Goal: Obtain resource: Download file/media

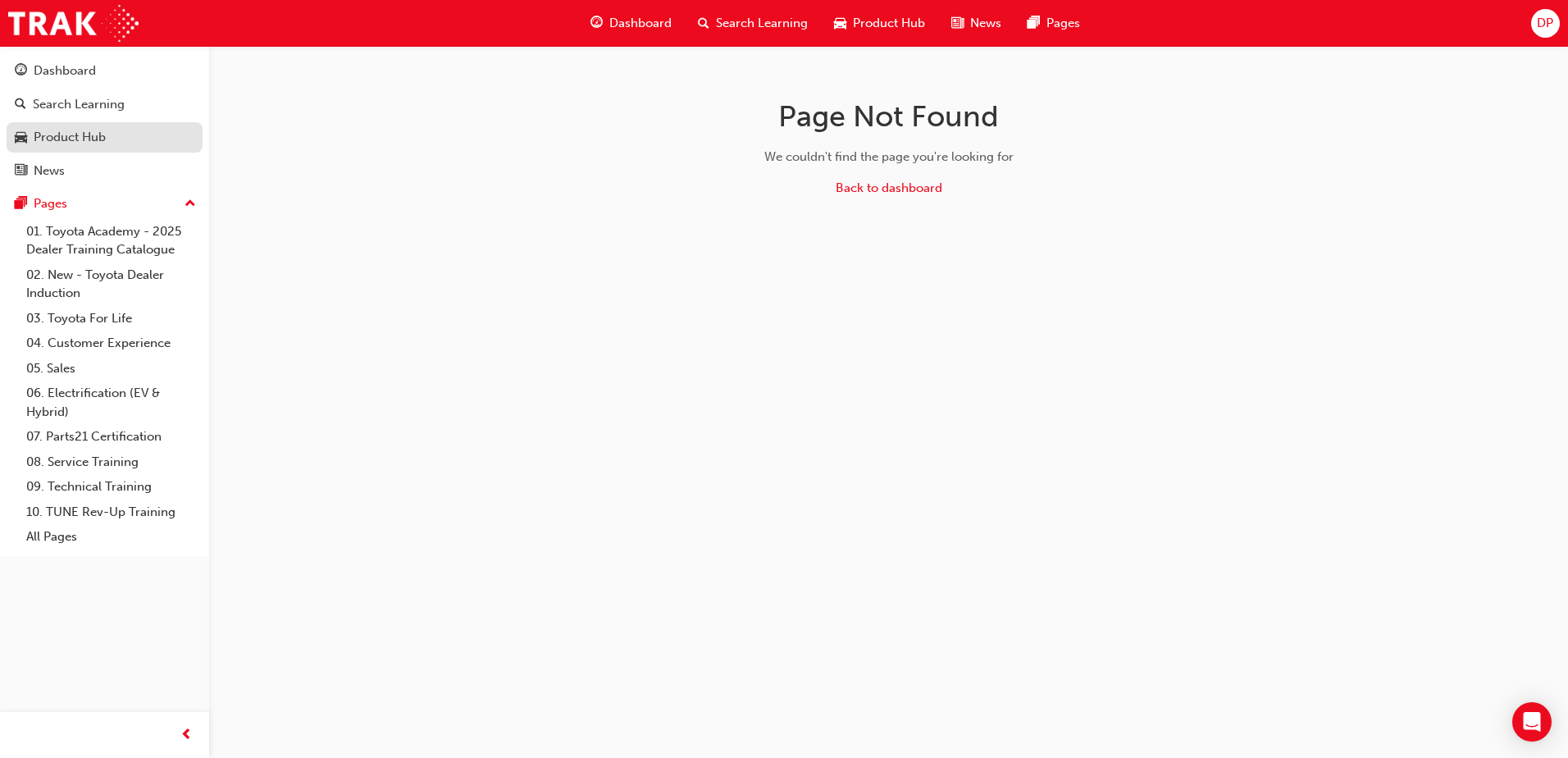
click at [76, 135] on div "Product Hub" at bounding box center [70, 137] width 72 height 19
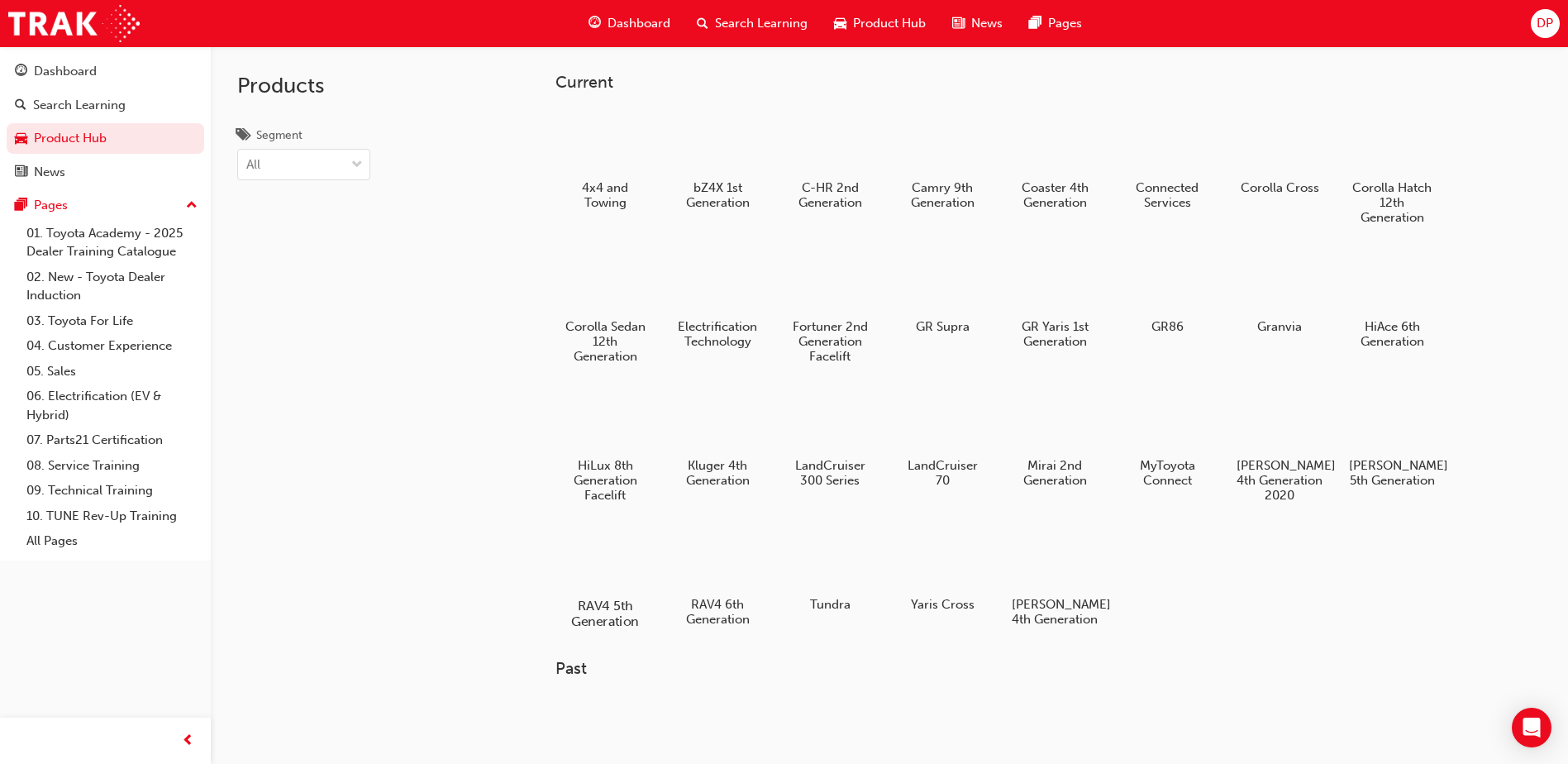
click at [602, 551] on div at bounding box center [605, 558] width 92 height 66
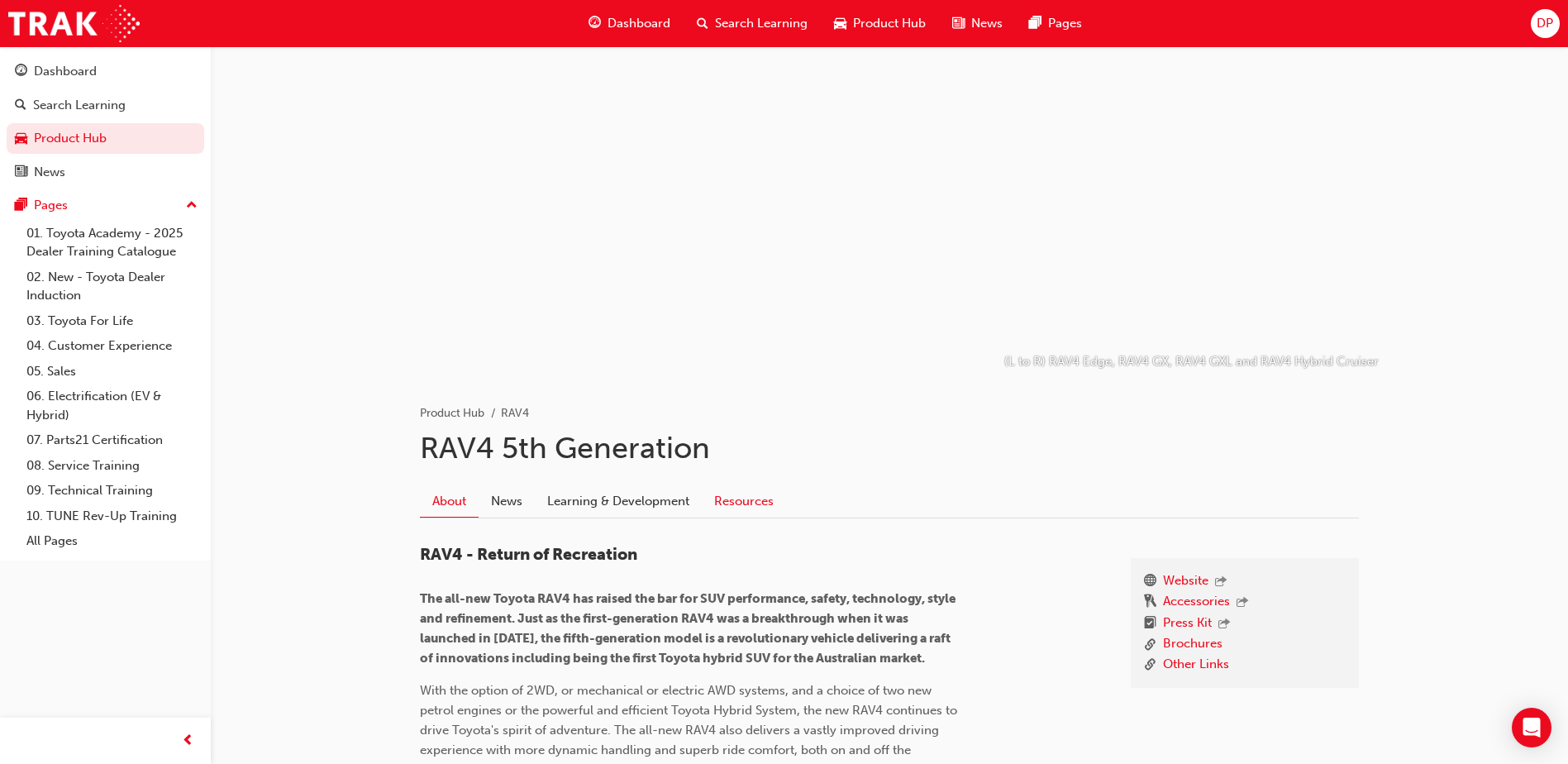
click at [732, 506] on link "Resources" at bounding box center [743, 501] width 84 height 32
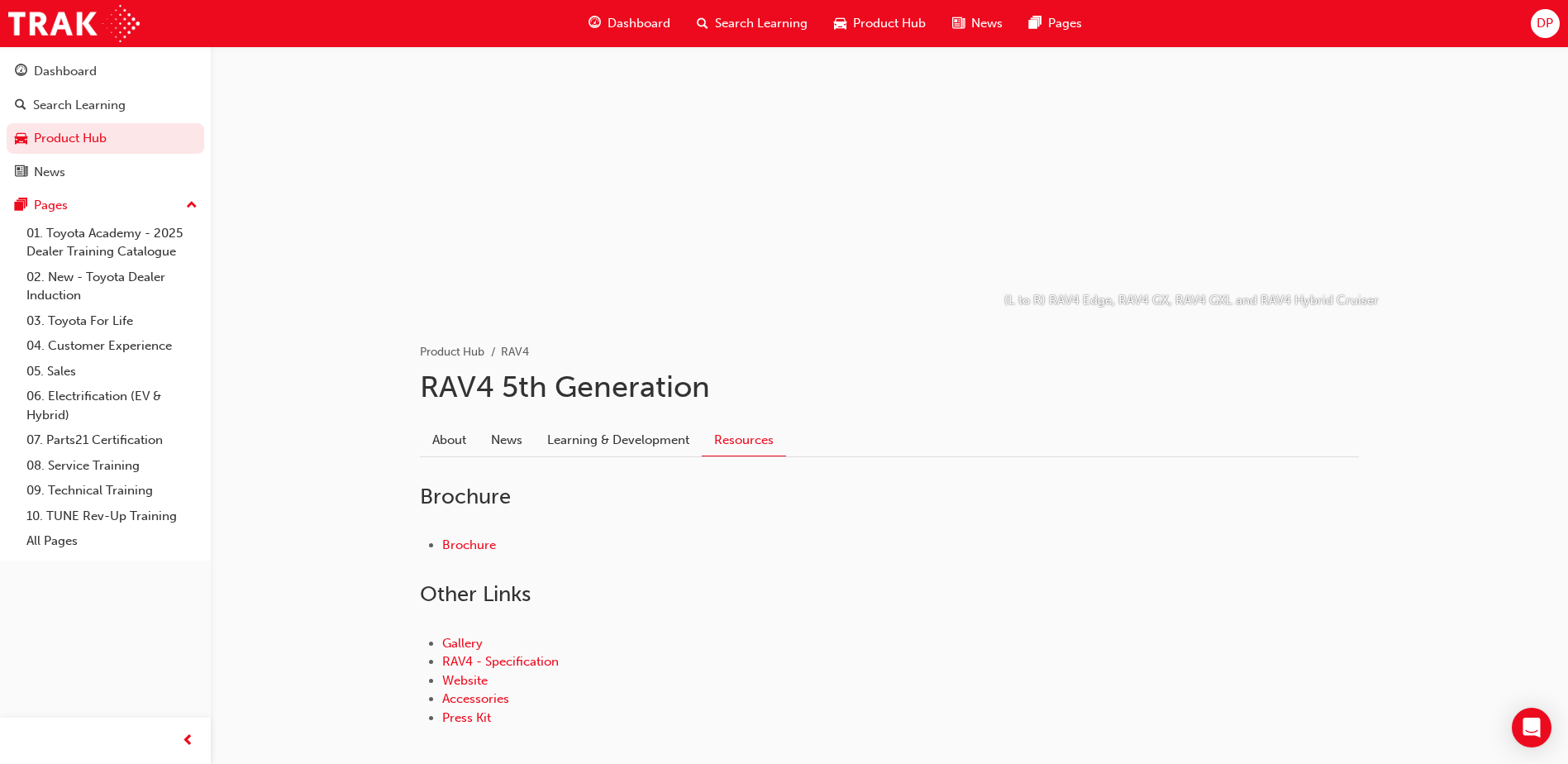
scroll to position [145, 0]
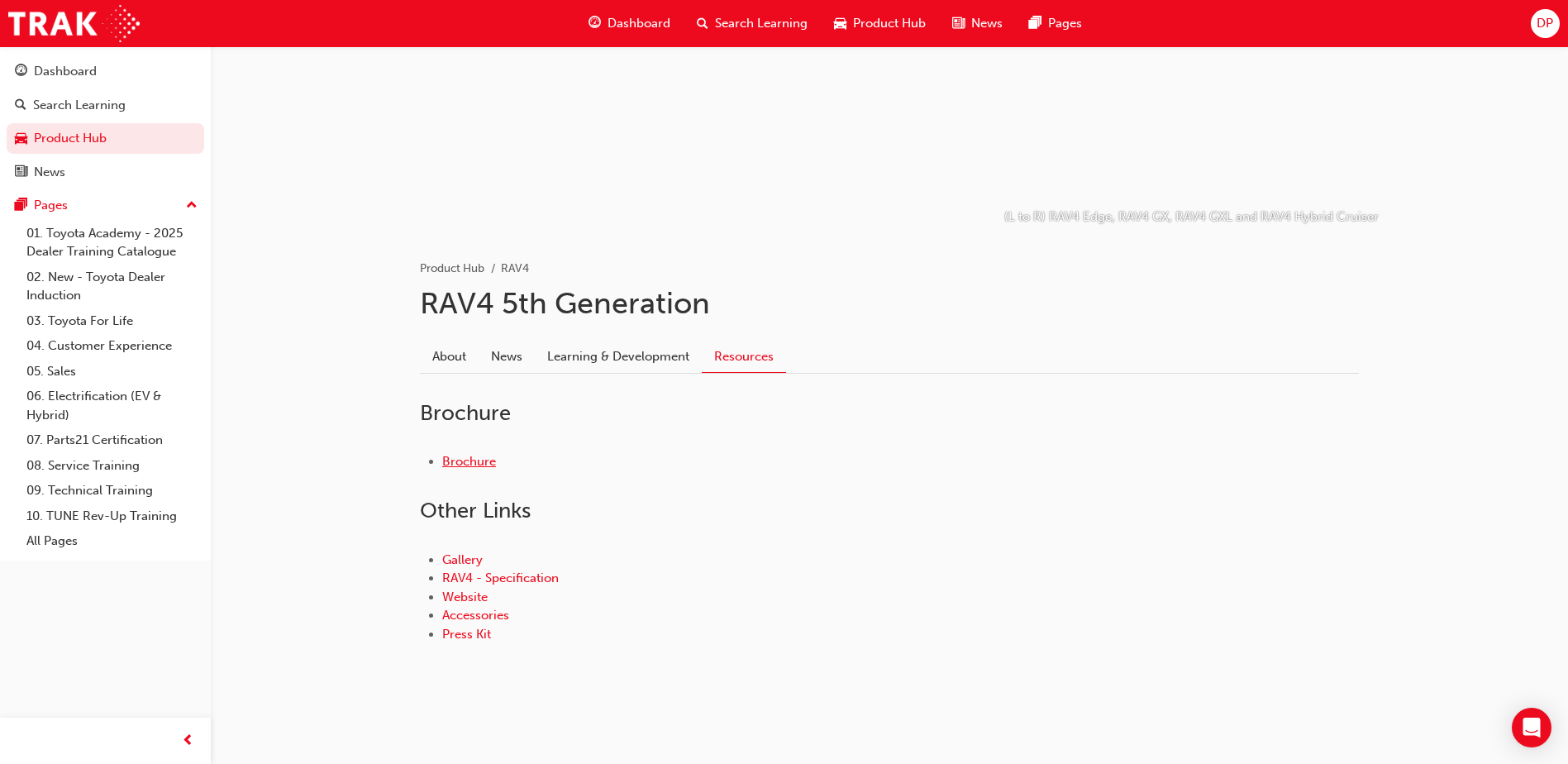
click at [449, 460] on link "Brochure" at bounding box center [469, 461] width 53 height 15
